Goal: Task Accomplishment & Management: Manage account settings

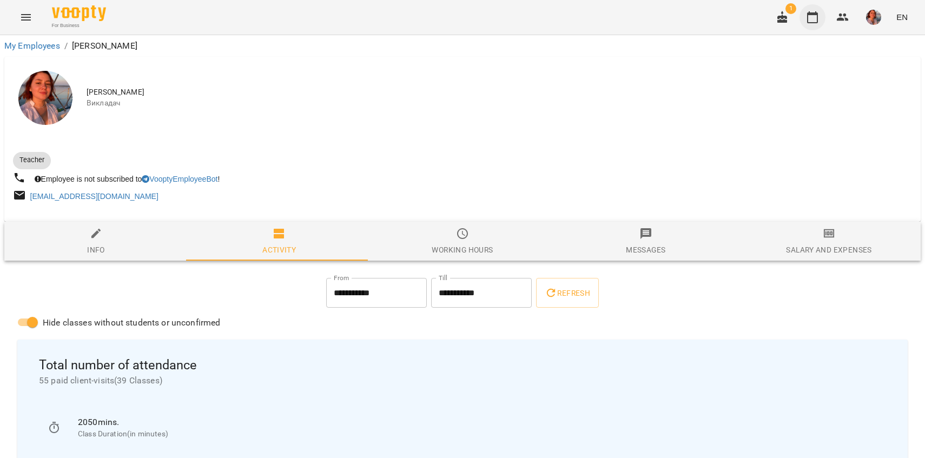
click at [807, 25] on button "button" at bounding box center [812, 17] width 26 height 26
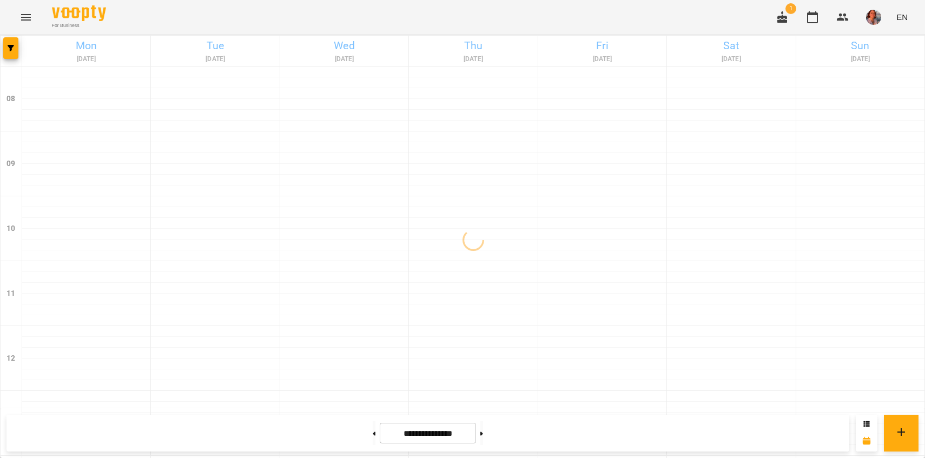
click at [782, 17] on icon "button" at bounding box center [782, 17] width 10 height 12
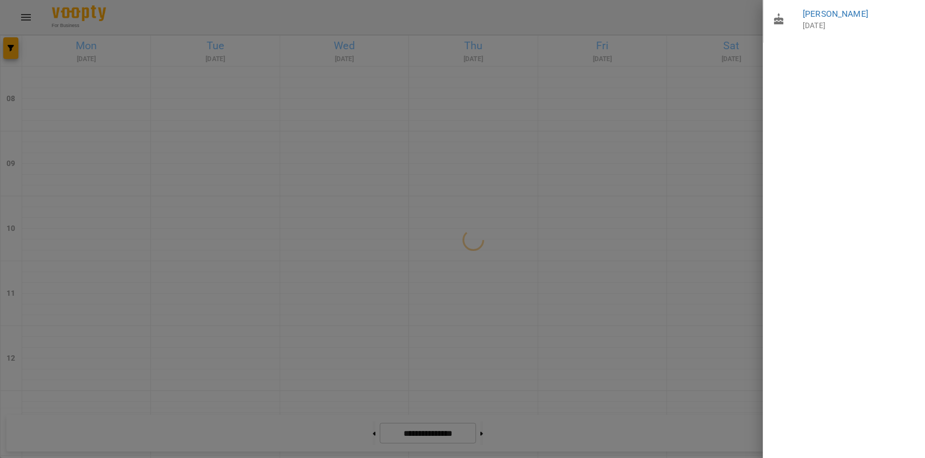
click at [694, 18] on div at bounding box center [462, 229] width 925 height 458
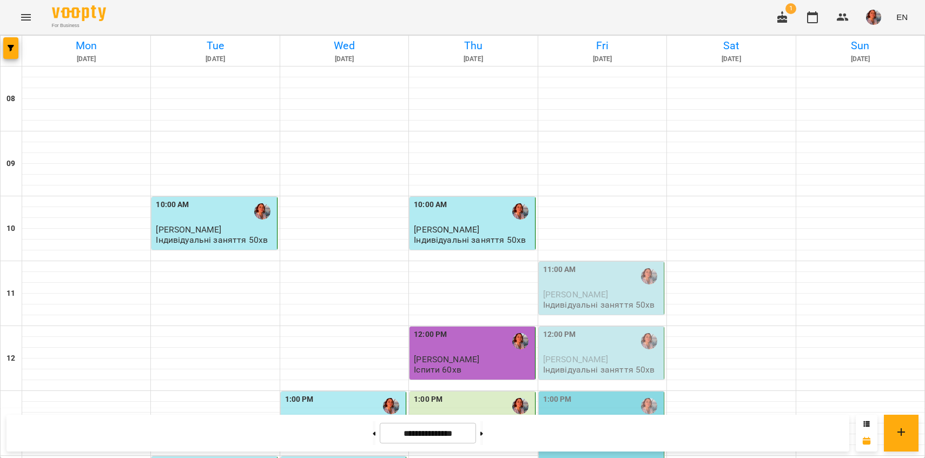
scroll to position [384, 0]
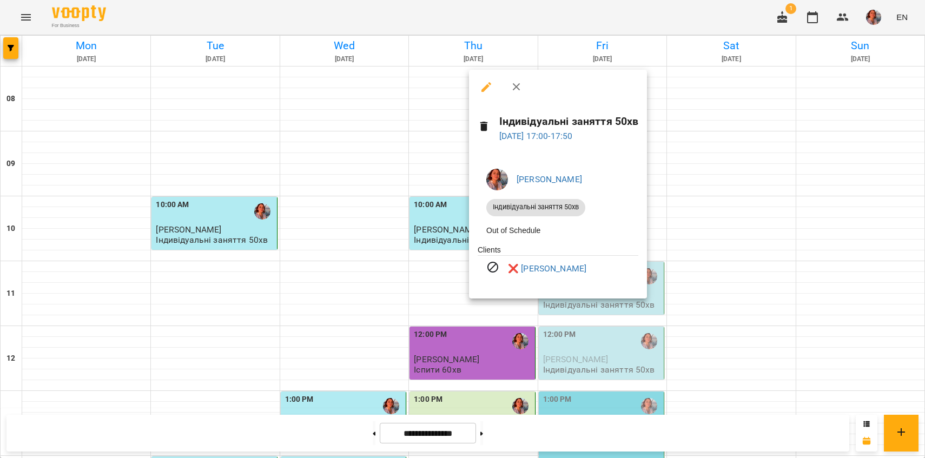
click at [702, 189] on div at bounding box center [462, 229] width 925 height 458
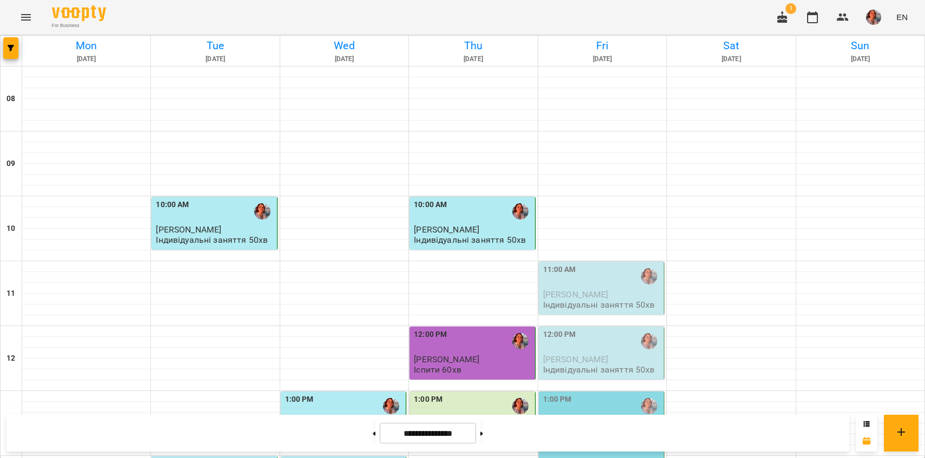
scroll to position [137, 0]
click at [599, 264] on div "11:00 AM" at bounding box center [602, 276] width 118 height 25
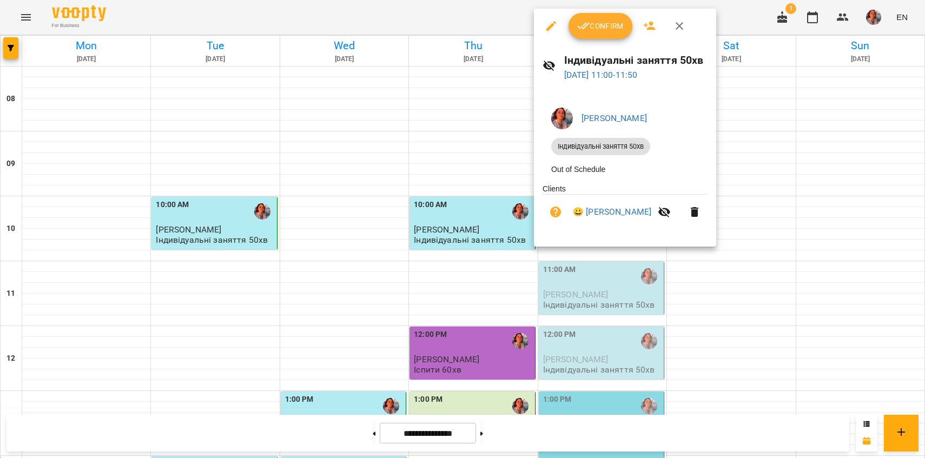
click at [551, 30] on icon "button" at bounding box center [551, 25] width 13 height 13
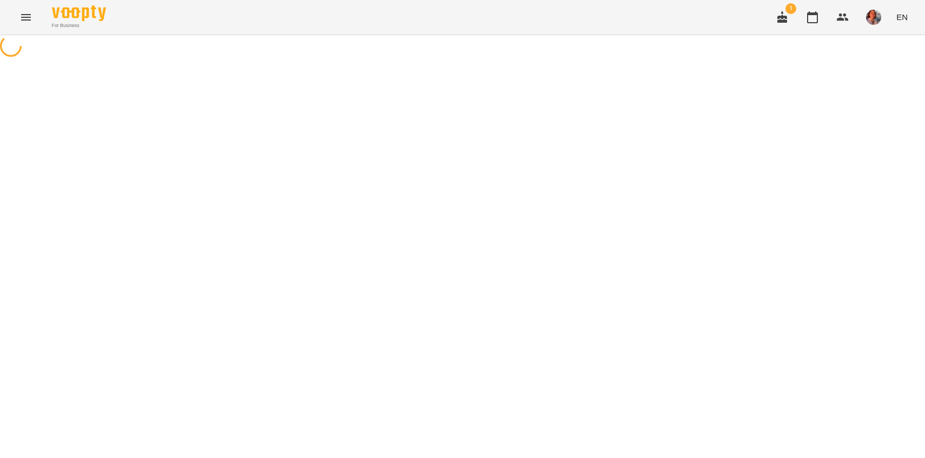
select select "**********"
